Goal: Navigation & Orientation: Find specific page/section

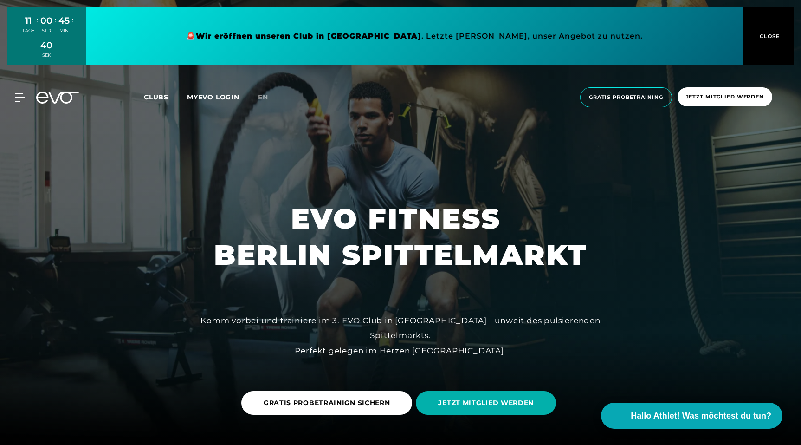
click at [157, 98] on span "Clubs" at bounding box center [156, 97] width 25 height 8
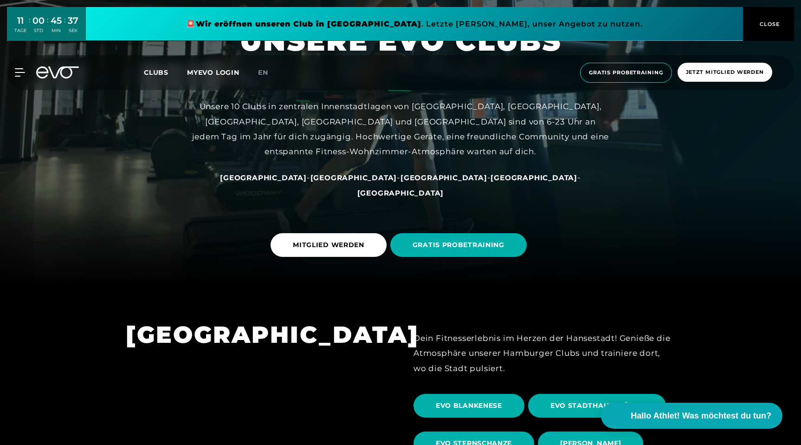
scroll to position [160, 0]
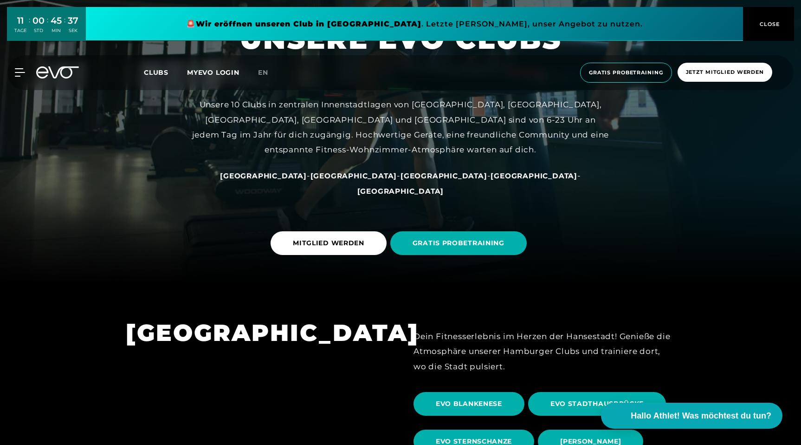
click at [342, 180] on span "[GEOGRAPHIC_DATA]" at bounding box center [354, 175] width 87 height 9
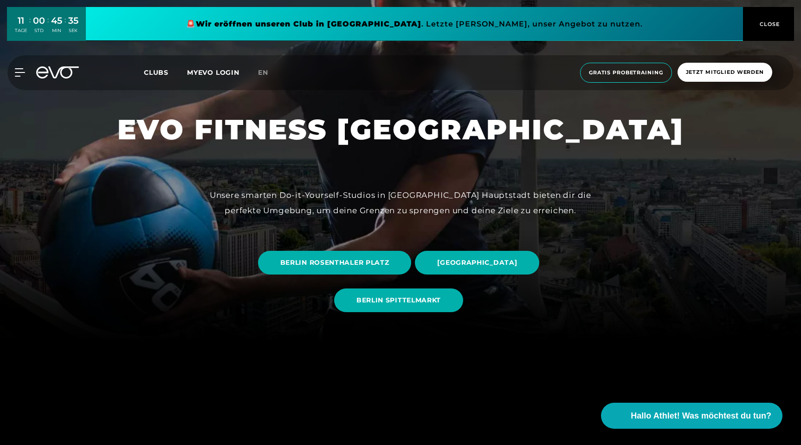
scroll to position [130, 0]
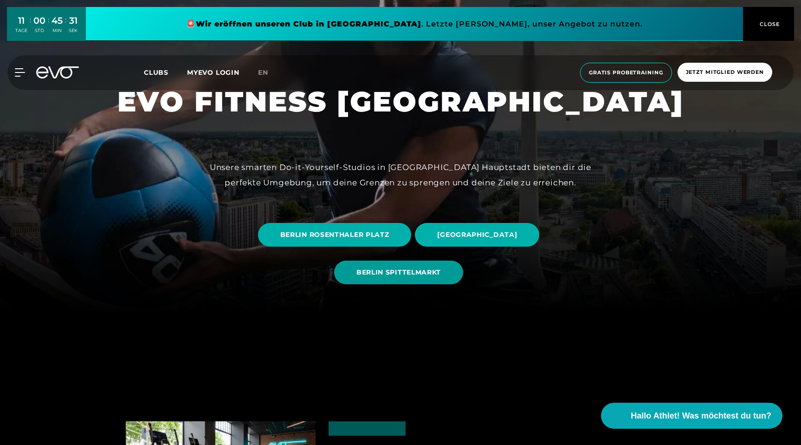
click at [377, 267] on span "BERLIN SPITTELMARKT" at bounding box center [398, 272] width 129 height 24
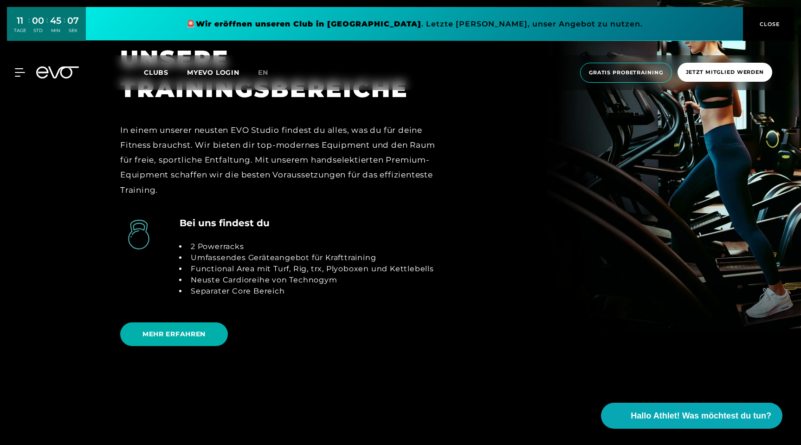
scroll to position [1993, 0]
